Goal: Transaction & Acquisition: Purchase product/service

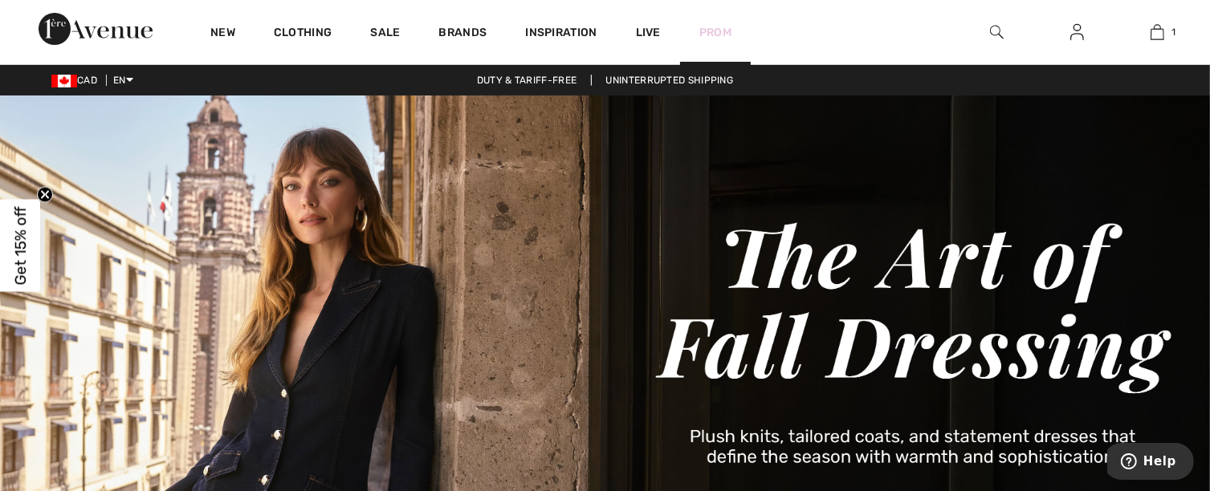
click at [722, 31] on link "Prom" at bounding box center [715, 32] width 32 height 17
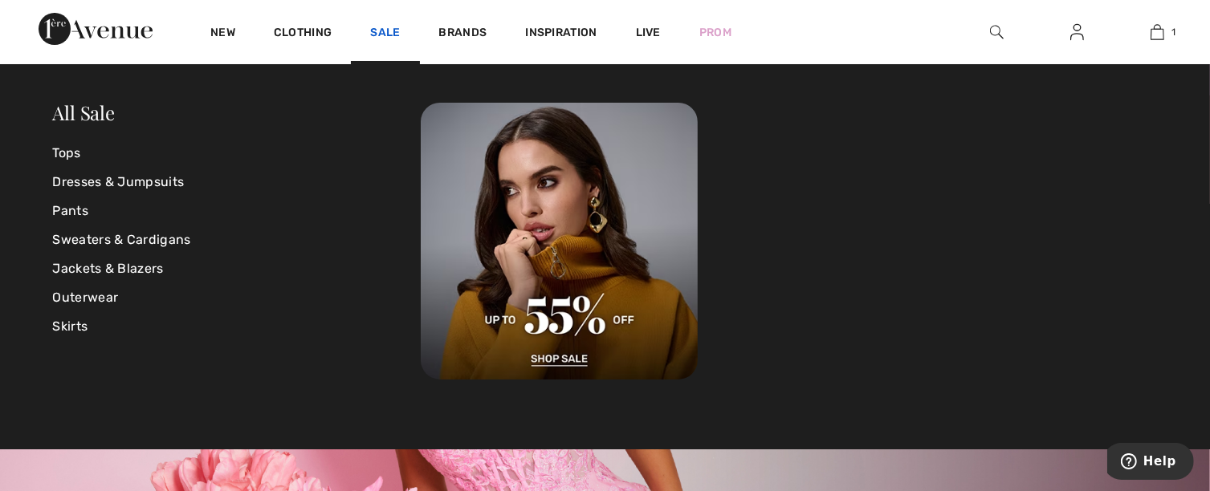
click at [385, 31] on link "Sale" at bounding box center [385, 34] width 30 height 17
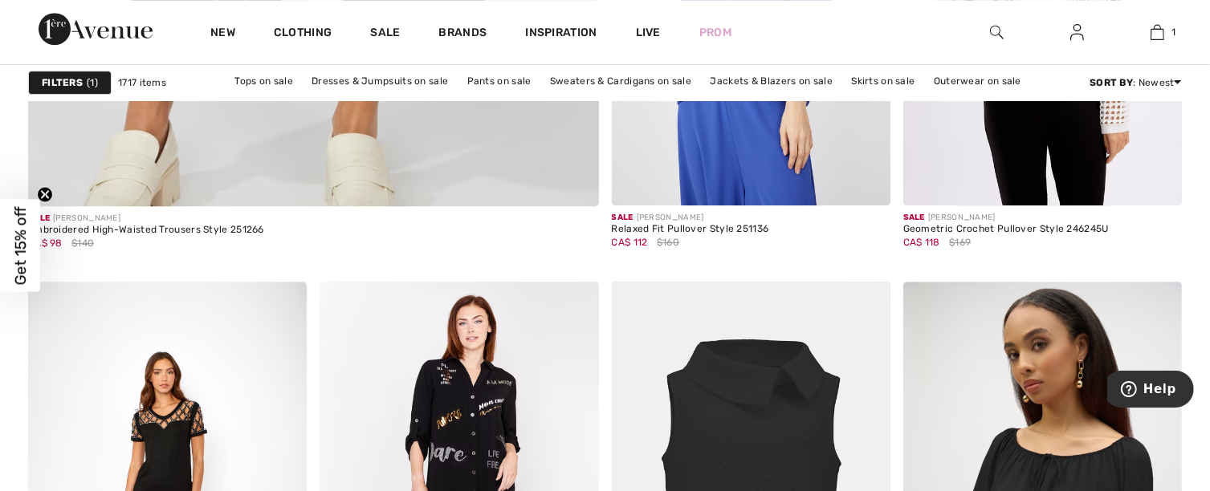
scroll to position [4923, 0]
